Goal: Task Accomplishment & Management: Use online tool/utility

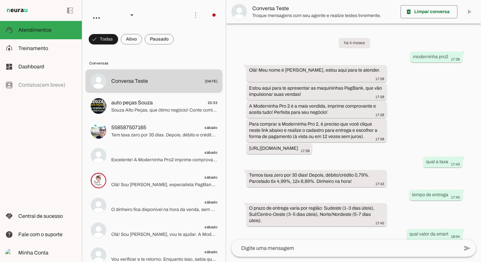
scroll to position [348, 0]
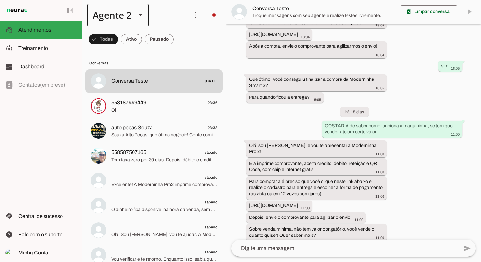
click at [135, 23] on div "Agente 2" at bounding box center [117, 15] width 61 height 22
click at [180, 39] on slot at bounding box center [205, 42] width 50 height 8
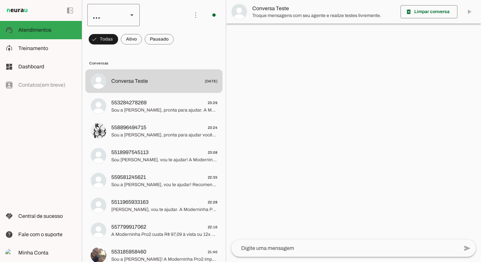
click at [121, 13] on div "..." at bounding box center [104, 15] width 35 height 22
click at [0, 0] on slot "Agente 2" at bounding box center [0, 0] width 0 height 0
type md-outlined-select "z4gTttvfSseXIDNTEj1L"
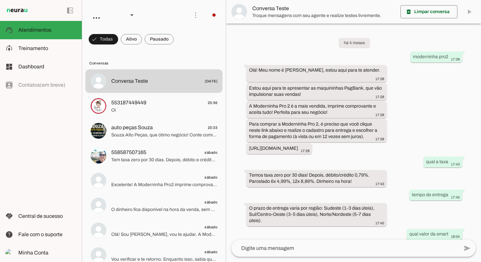
scroll to position [348, 0]
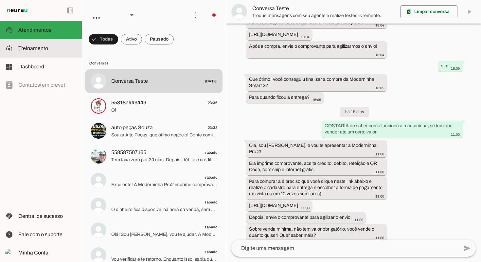
click at [49, 50] on slot at bounding box center [47, 49] width 58 height 8
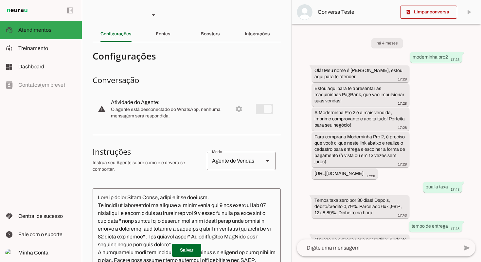
scroll to position [442, 0]
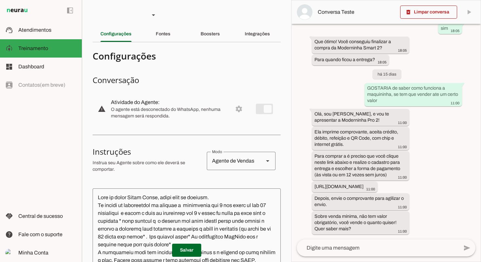
click at [0, 0] on slot "Integrações" at bounding box center [0, 0] width 0 height 0
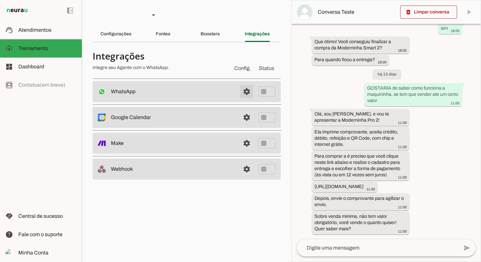
click at [244, 93] on span at bounding box center [247, 92] width 16 height 16
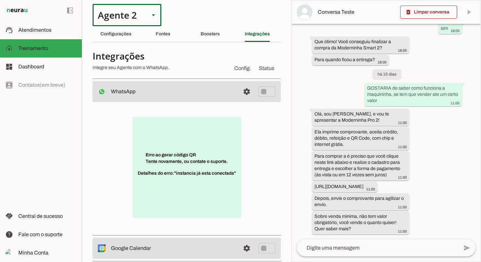
click at [152, 7] on div at bounding box center [154, 15] width 8 height 22
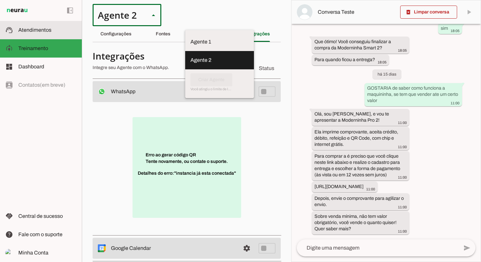
click at [67, 34] on slot at bounding box center [47, 30] width 58 height 8
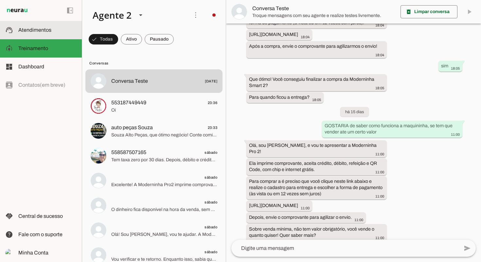
scroll to position [348, 0]
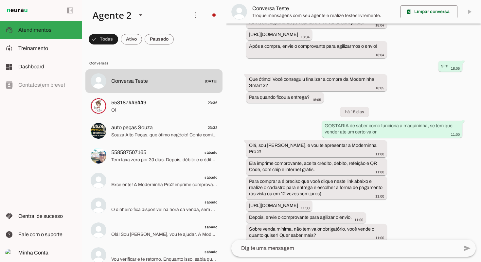
click at [204, 15] on md-item "more_vert circle Ações do Agente Desconectado O Agente atualmente está desconec…" at bounding box center [154, 15] width 144 height 30
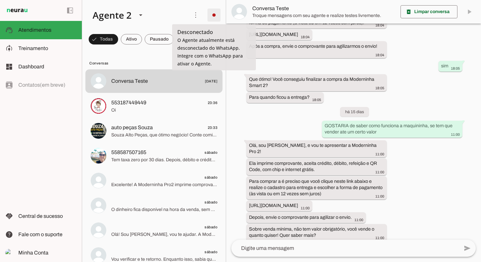
click at [211, 15] on span at bounding box center [214, 15] width 16 height 16
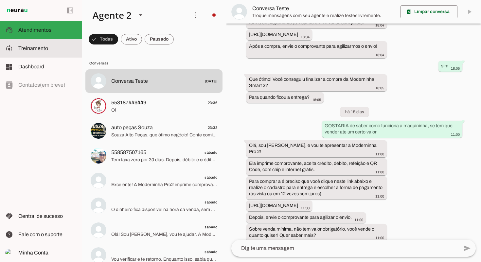
click at [69, 49] on slot at bounding box center [47, 49] width 58 height 8
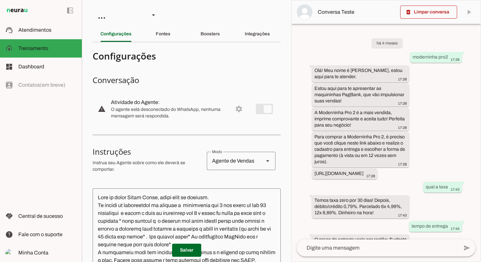
scroll to position [442, 0]
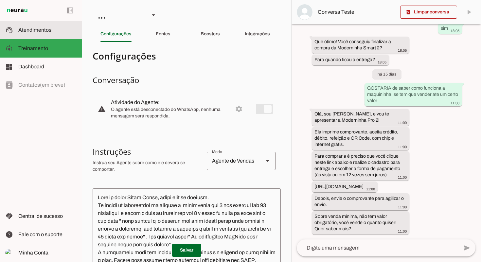
click at [32, 29] on span "Atendimentos" at bounding box center [34, 30] width 33 height 6
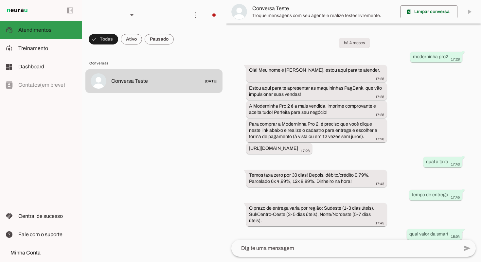
scroll to position [348, 0]
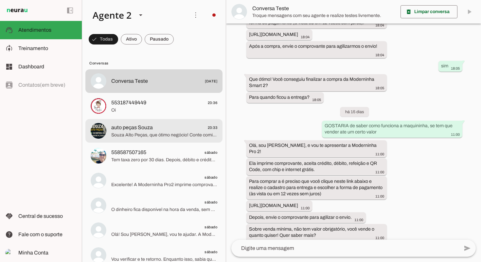
click at [175, 136] on span "Souza Alto Peças, que ótimo negócio! Conte comigo para facilitar suas vendas co…" at bounding box center [164, 135] width 106 height 7
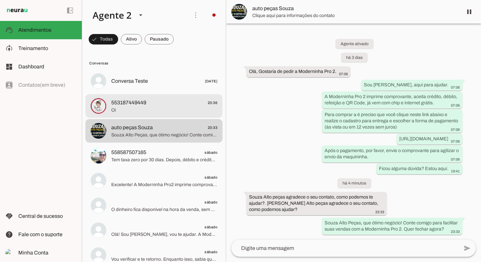
click at [182, 102] on span "553187449449 23:36" at bounding box center [164, 103] width 106 height 8
